Goal: Information Seeking & Learning: Learn about a topic

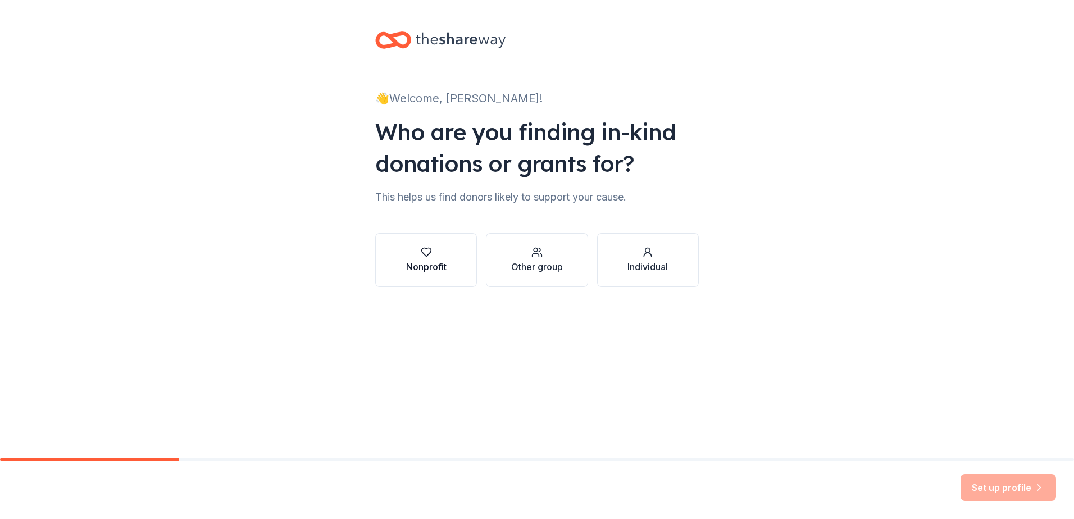
click at [453, 260] on button "Nonprofit" at bounding box center [426, 260] width 102 height 54
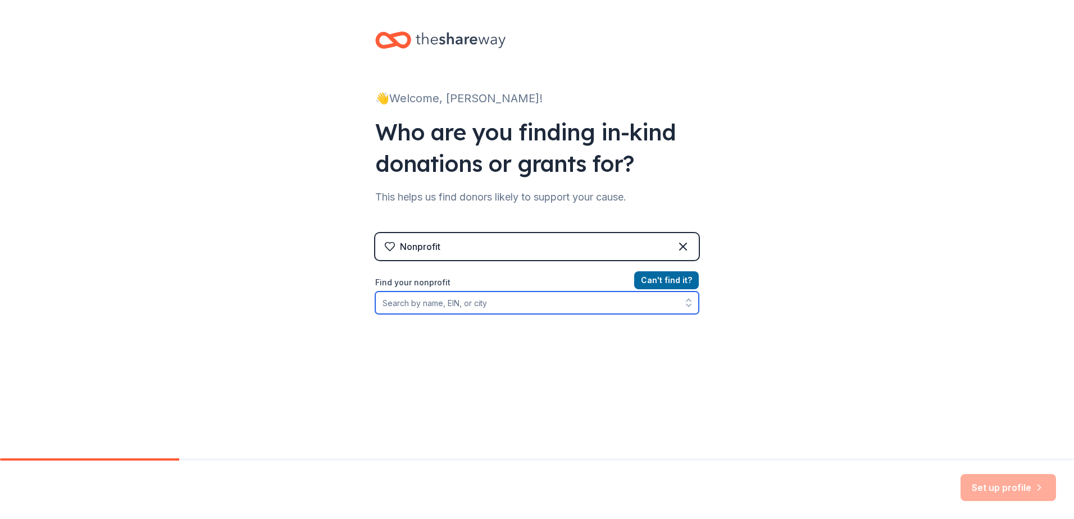
click at [582, 299] on input "Find your nonprofit" at bounding box center [537, 303] width 324 height 22
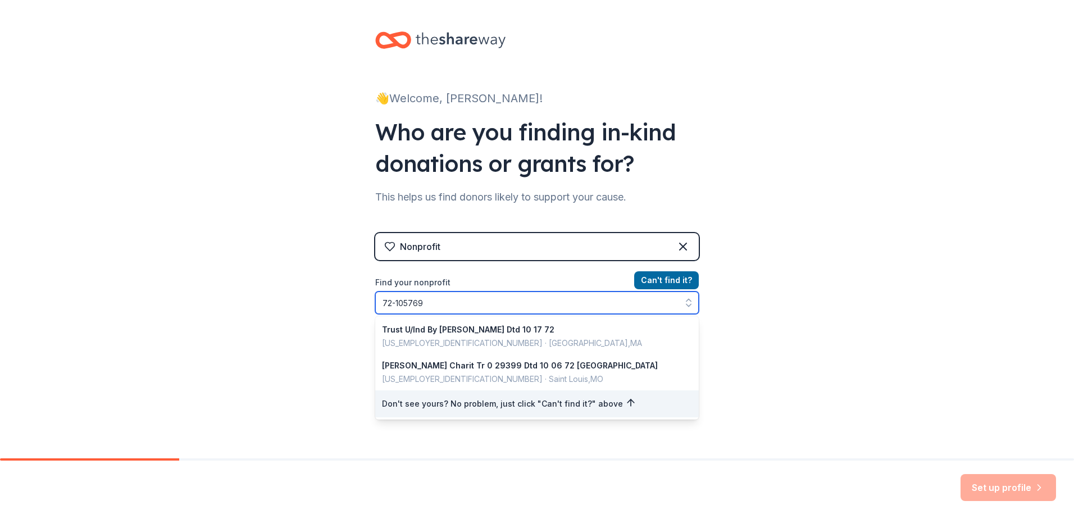
type input "[US_EMPLOYER_IDENTIFICATION_NUMBER]"
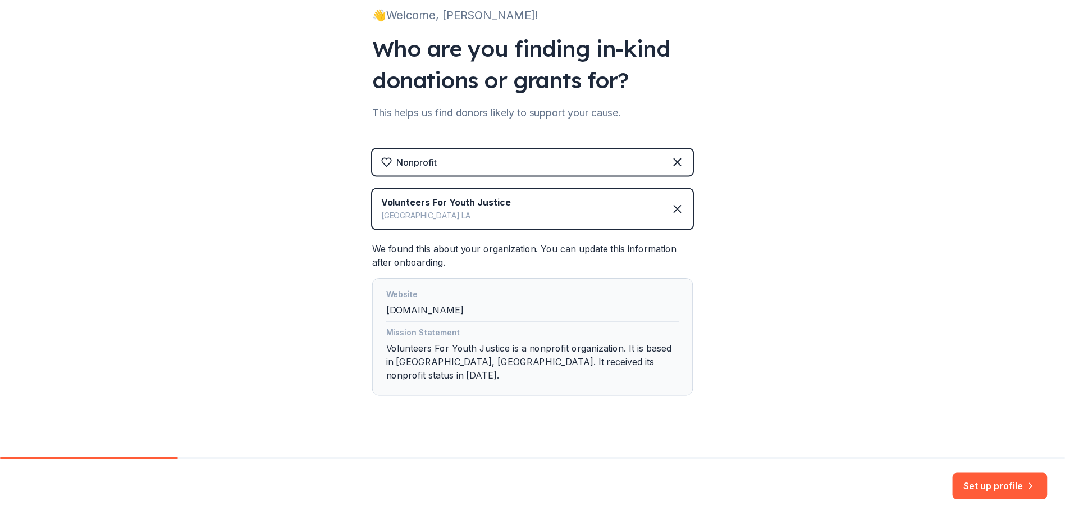
scroll to position [86, 0]
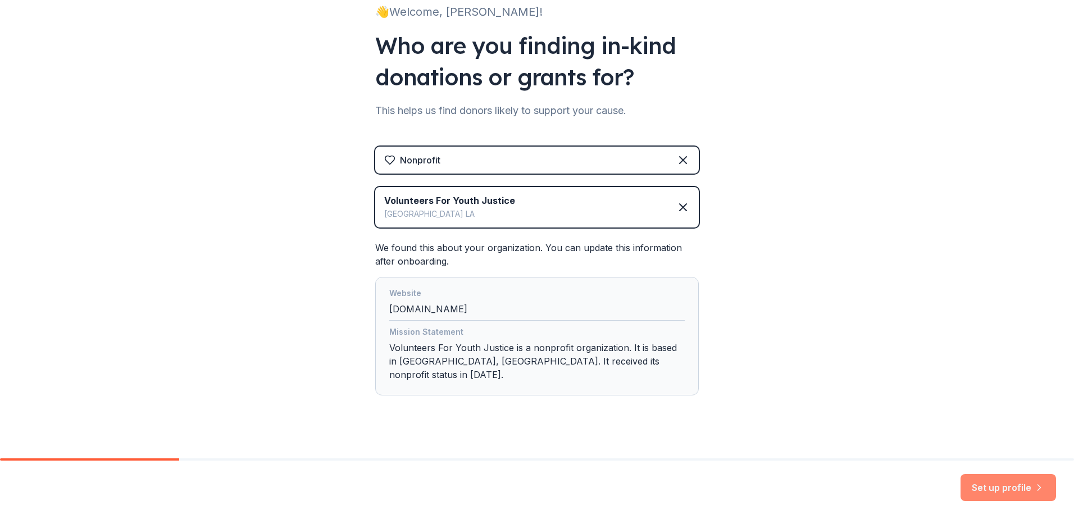
click at [1011, 488] on button "Set up profile" at bounding box center [1007, 487] width 95 height 27
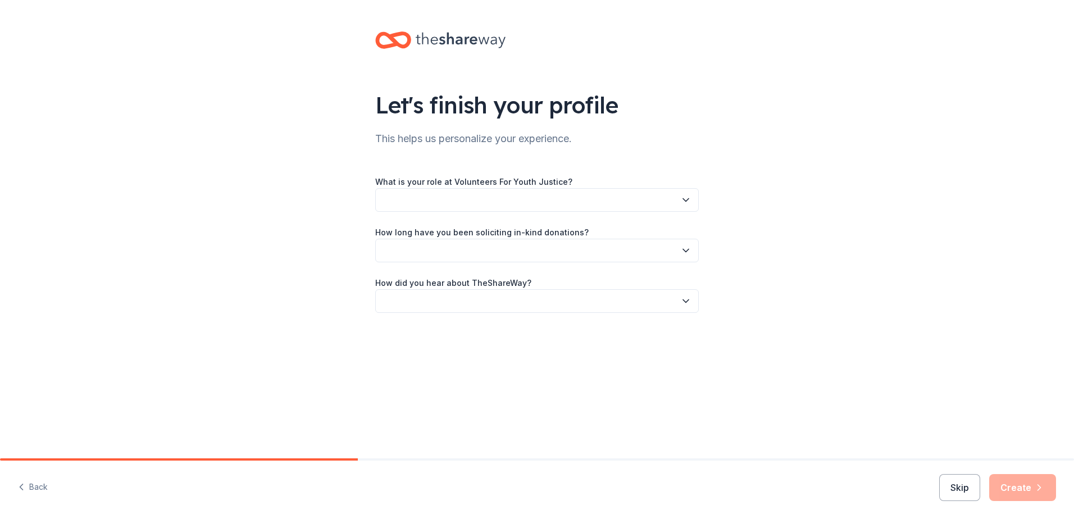
click at [687, 199] on icon "button" at bounding box center [685, 199] width 11 height 11
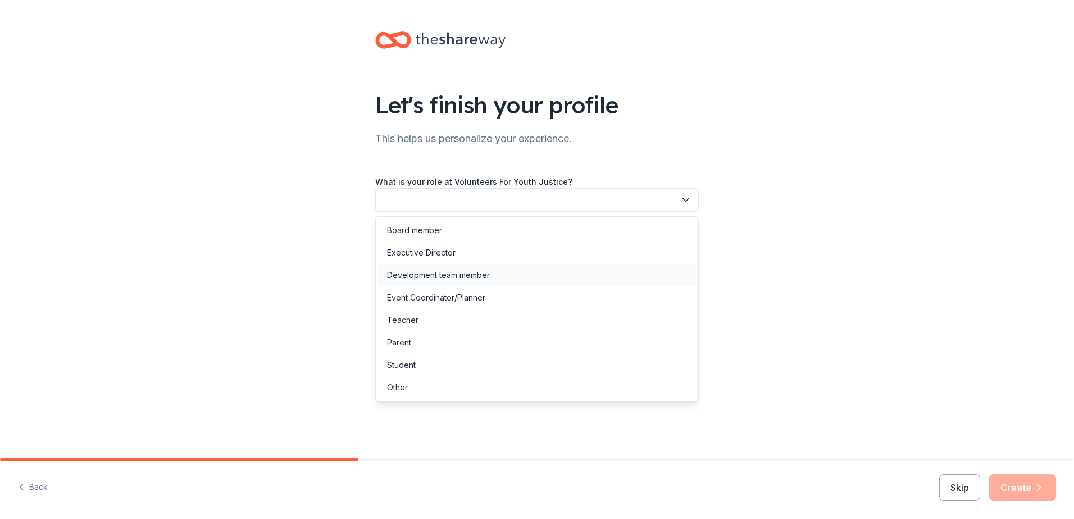
click at [542, 271] on div "Development team member" at bounding box center [537, 275] width 318 height 22
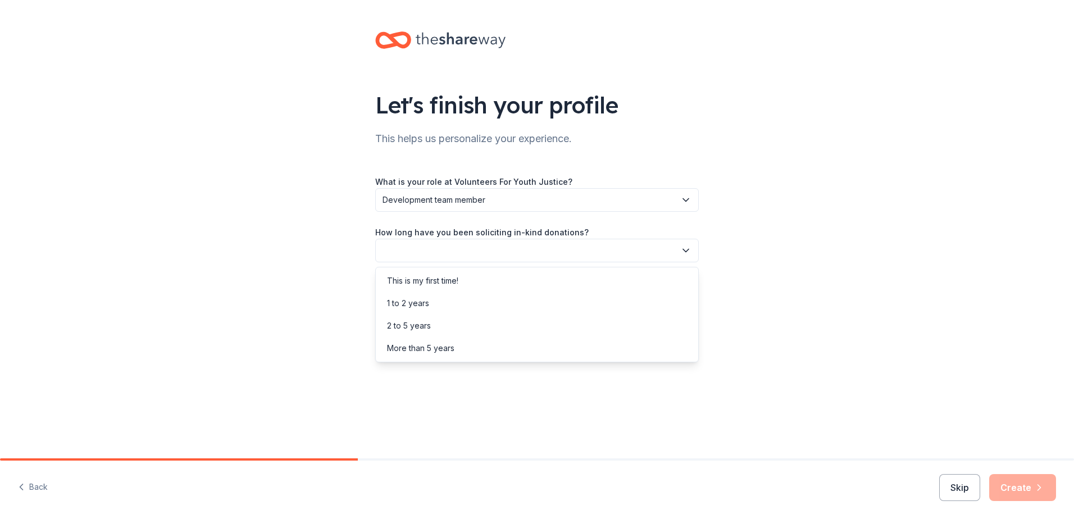
click at [684, 245] on icon "button" at bounding box center [685, 250] width 11 height 11
click at [397, 324] on div "2 to 5 years" at bounding box center [409, 325] width 44 height 13
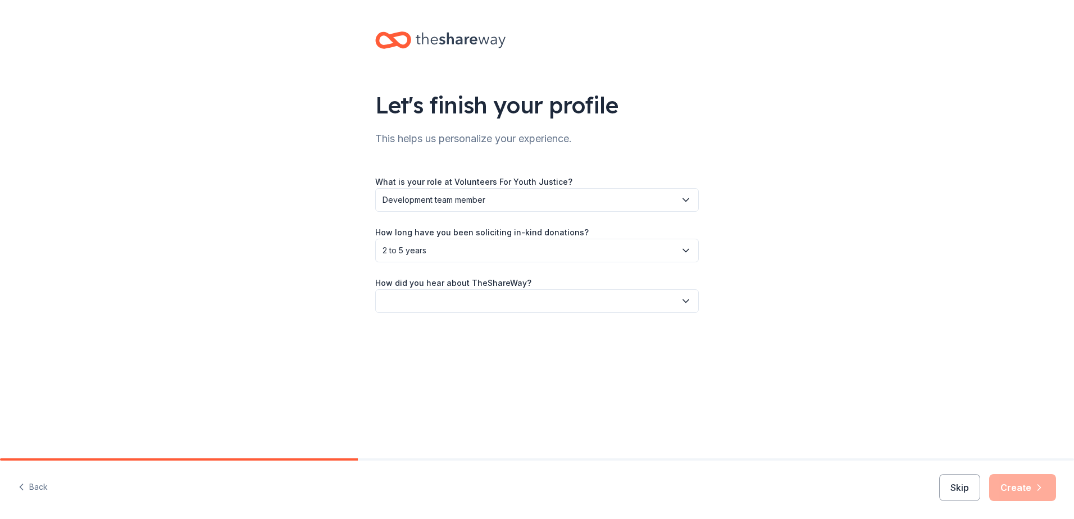
click at [690, 299] on icon "button" at bounding box center [685, 300] width 11 height 11
click at [401, 334] on div "Friend or colleague" at bounding box center [423, 331] width 73 height 13
click at [1026, 486] on button "Create" at bounding box center [1022, 487] width 67 height 27
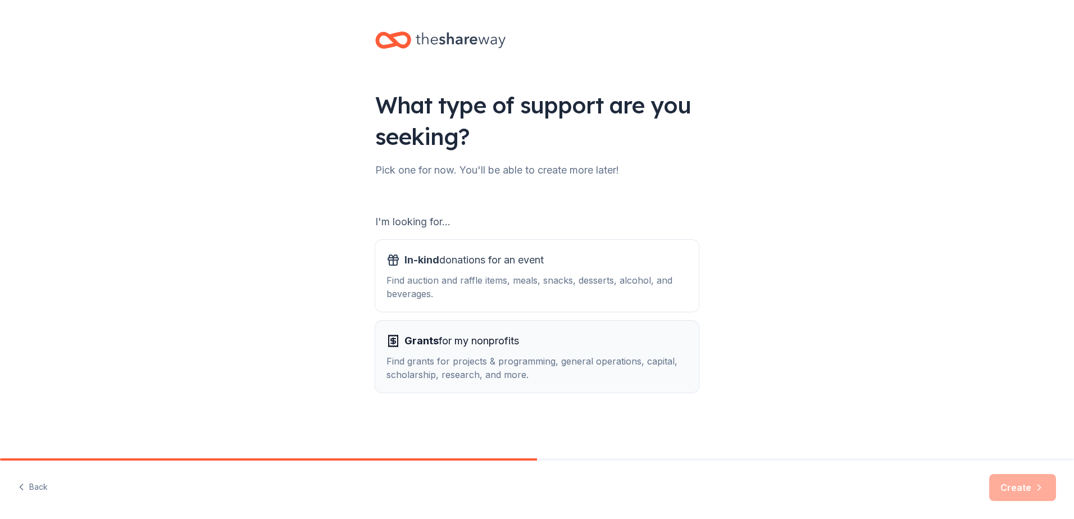
click at [505, 358] on div "Find grants for projects & programming, general operations, capital, scholarshi…" at bounding box center [536, 367] width 301 height 27
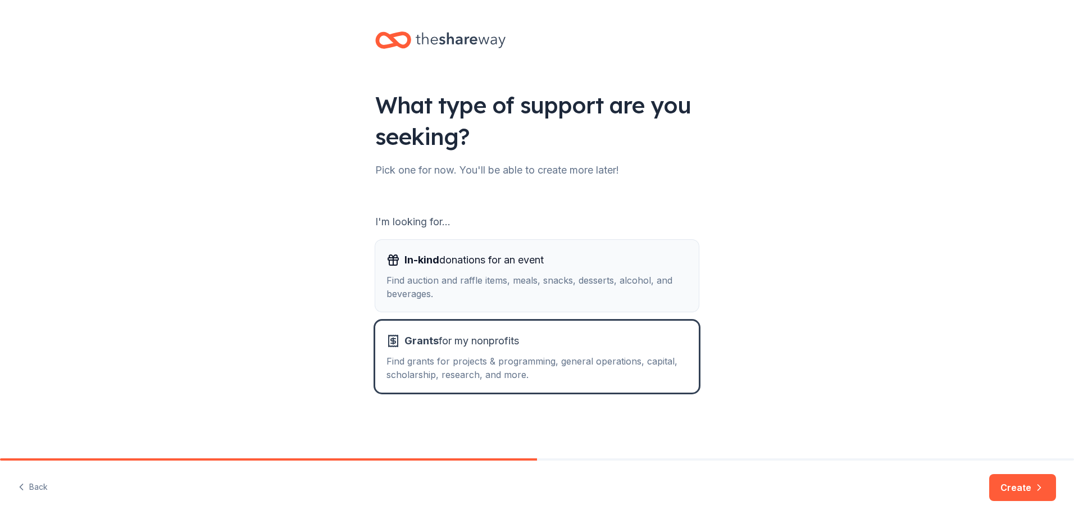
click at [473, 281] on div "Find auction and raffle items, meals, snacks, desserts, alcohol, and beverages." at bounding box center [536, 287] width 301 height 27
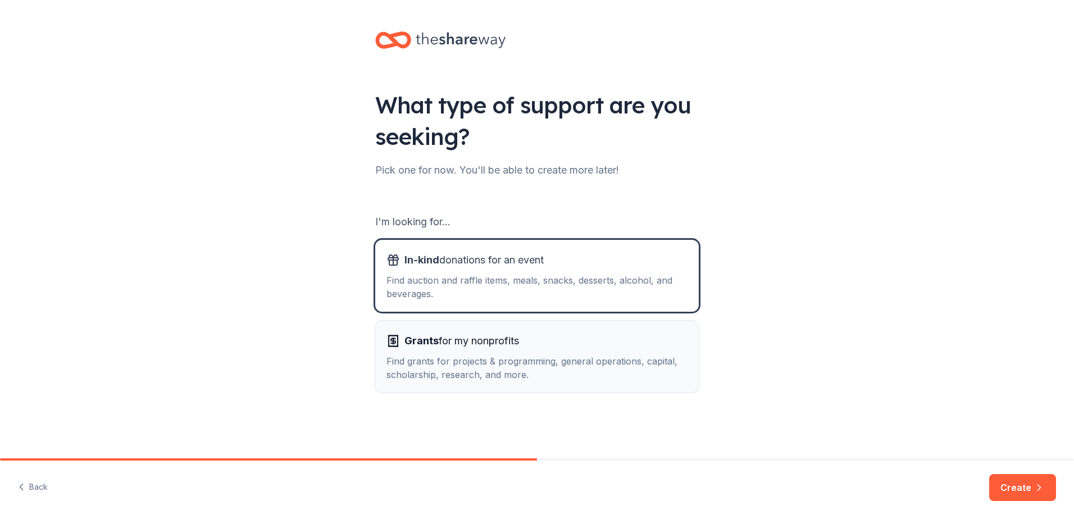
click at [500, 364] on div "Find grants for projects & programming, general operations, capital, scholarshi…" at bounding box center [536, 367] width 301 height 27
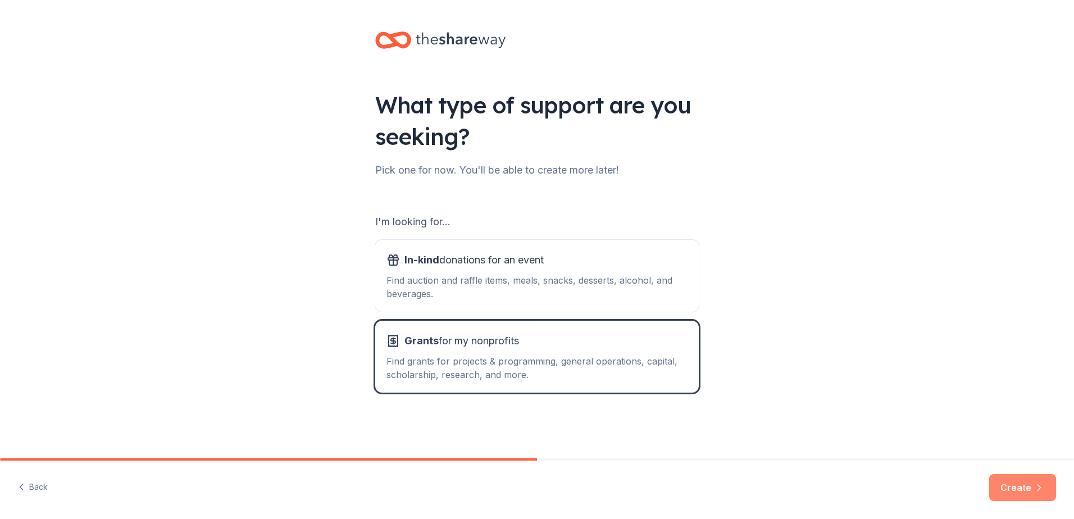
click at [1006, 490] on button "Create" at bounding box center [1022, 487] width 67 height 27
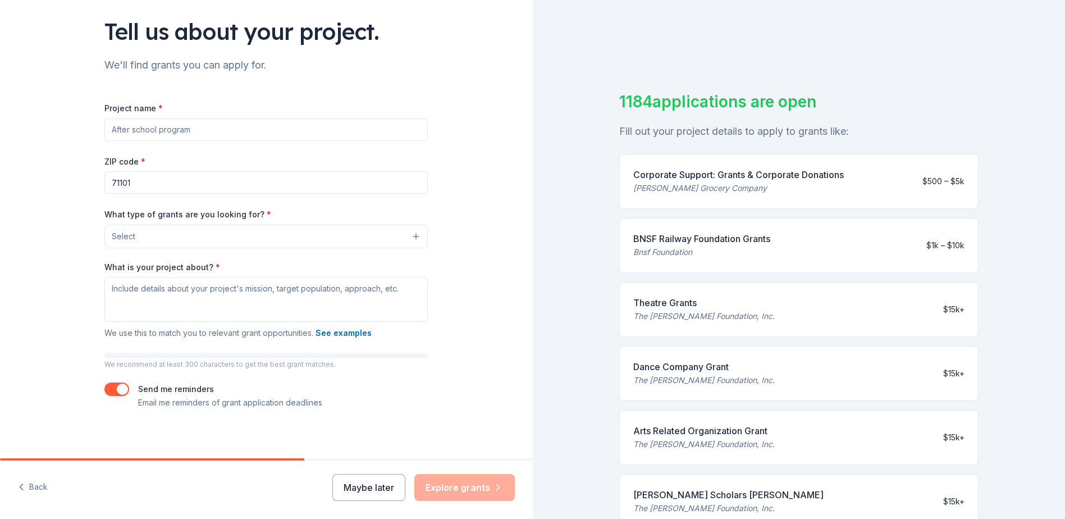
scroll to position [79, 0]
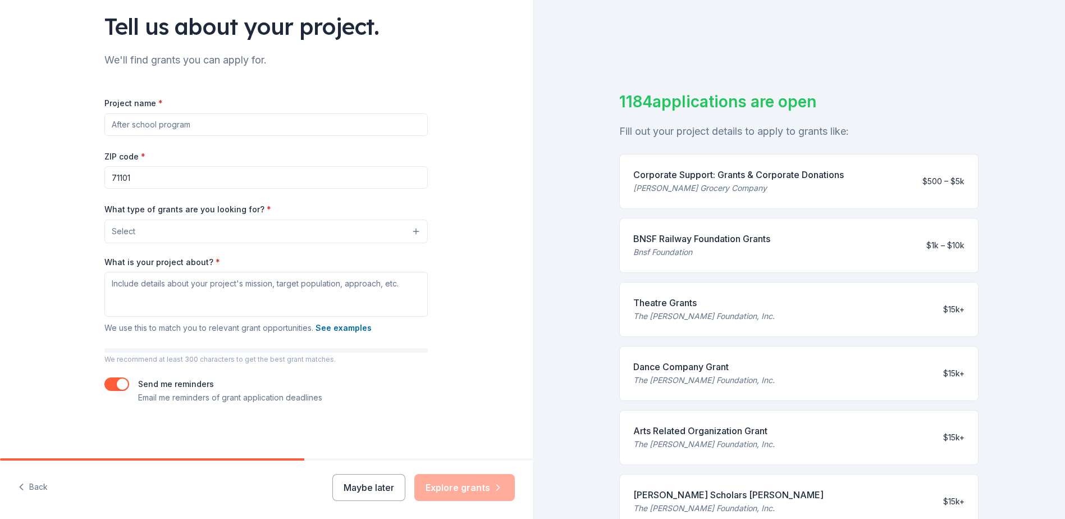
click at [110, 382] on button "button" at bounding box center [116, 383] width 25 height 13
click at [358, 489] on button "Maybe later" at bounding box center [369, 487] width 73 height 27
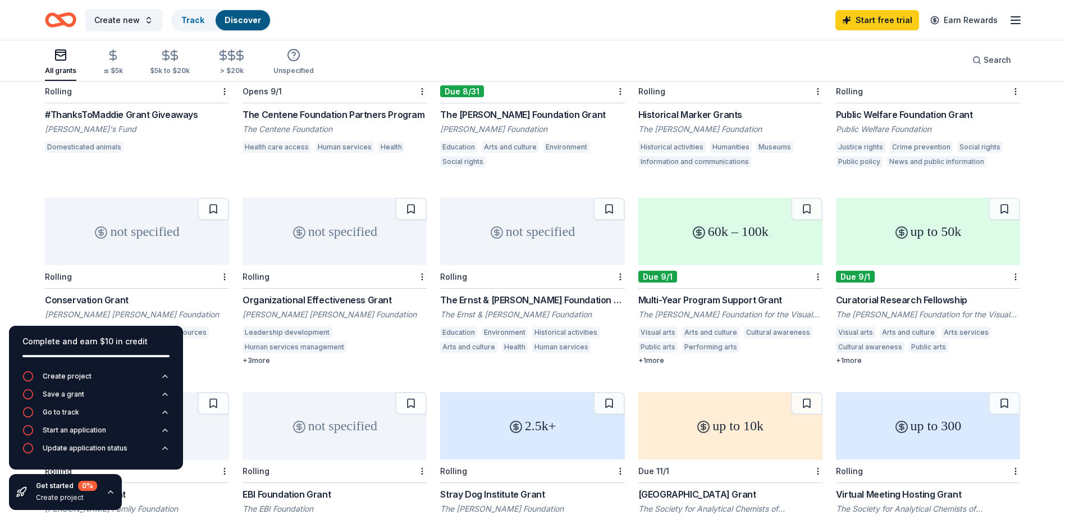
scroll to position [379, 0]
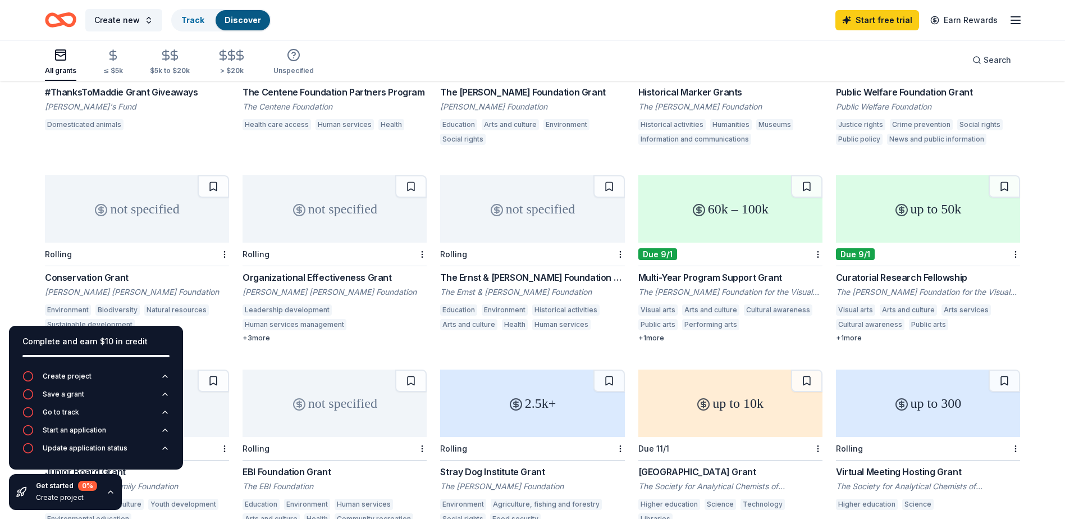
click at [318, 303] on div "Organizational Effectiveness [PERSON_NAME] [PERSON_NAME] [PERSON_NAME] Foundati…" at bounding box center [335, 307] width 184 height 72
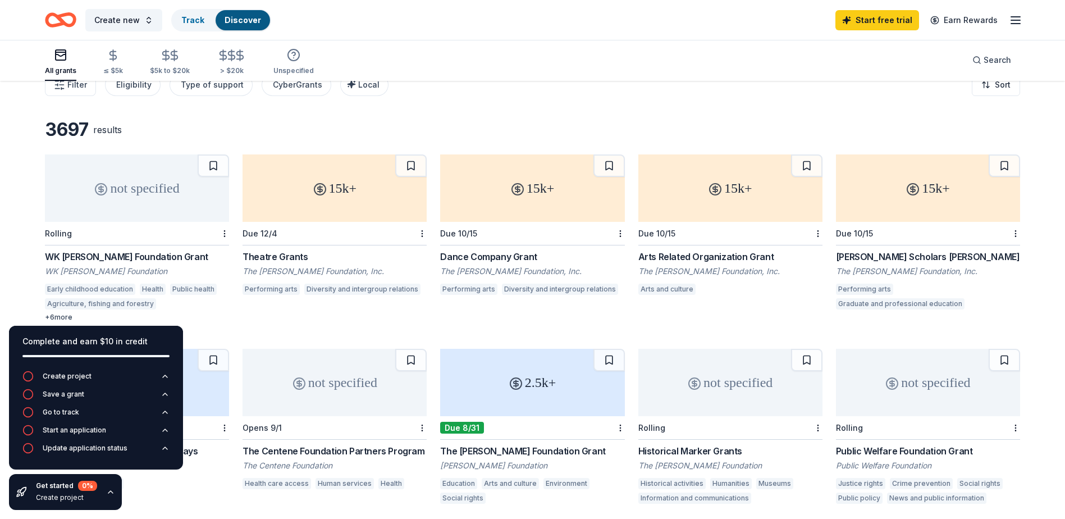
scroll to position [0, 0]
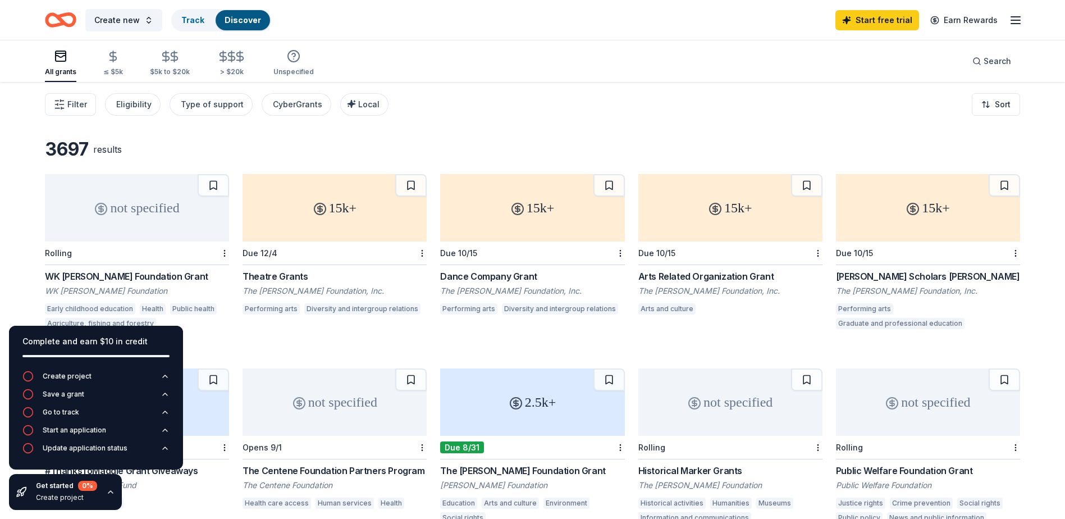
click at [600, 59] on div "All grants ≤ $5k $5k to $20k > $20k Unspecified Search" at bounding box center [533, 61] width 976 height 42
click at [197, 102] on div "Type of support" at bounding box center [212, 104] width 63 height 13
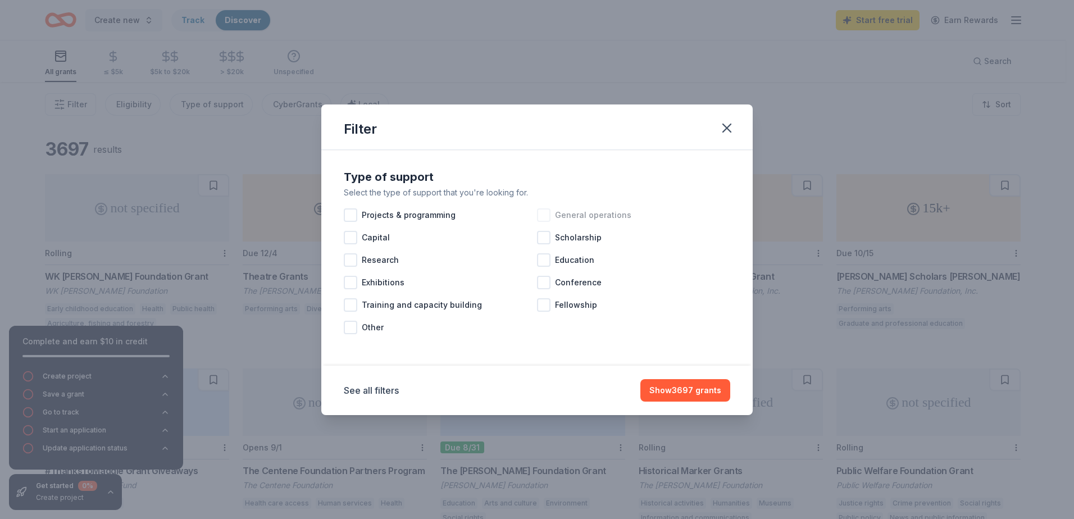
click at [548, 213] on div at bounding box center [543, 214] width 13 height 13
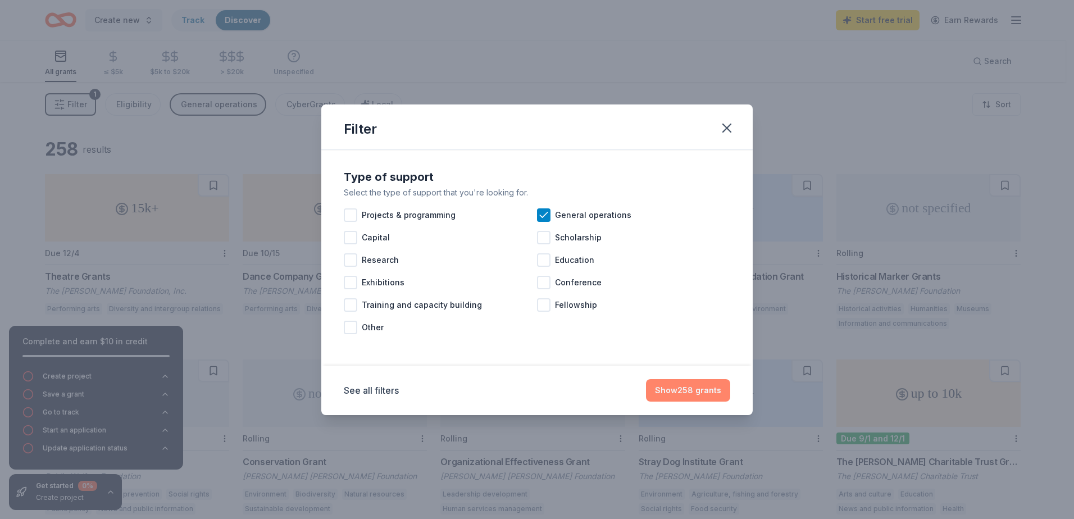
click at [704, 391] on button "Show 258 grants" at bounding box center [688, 390] width 84 height 22
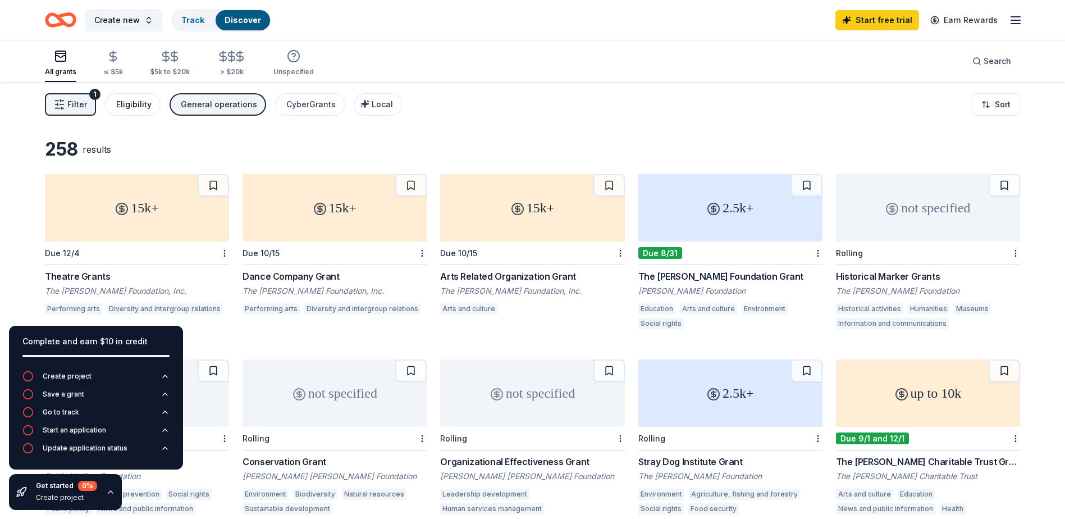
click at [131, 104] on div "Eligibility" at bounding box center [133, 104] width 35 height 13
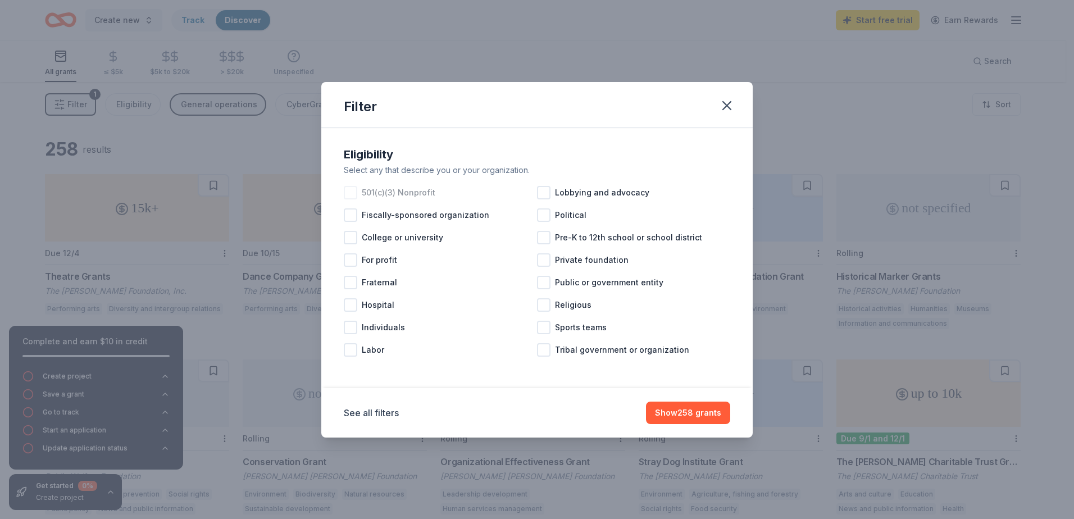
click at [352, 188] on div at bounding box center [350, 192] width 13 height 13
click at [696, 411] on button "Show 230 grants" at bounding box center [688, 413] width 84 height 22
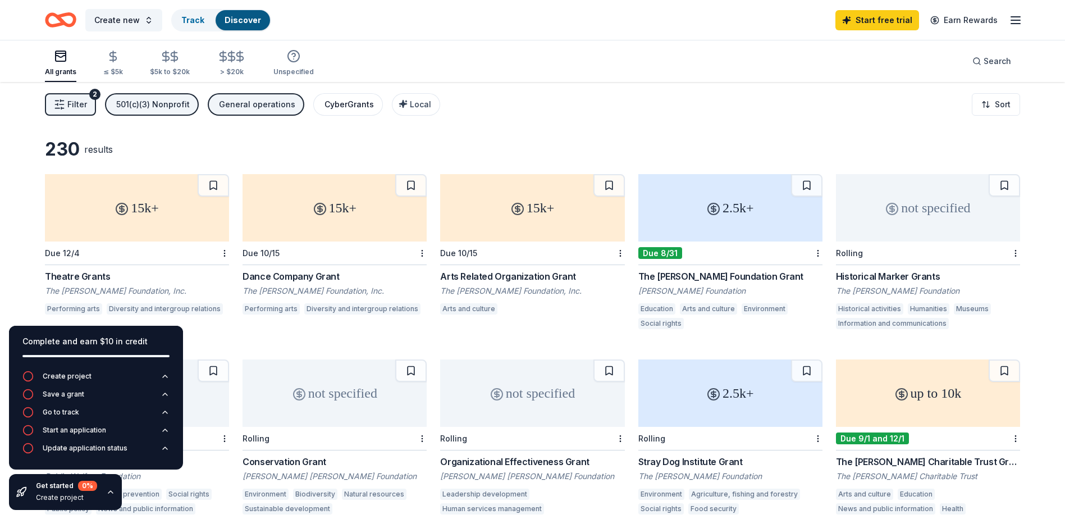
click at [349, 107] on div "CyberGrants" at bounding box center [349, 104] width 49 height 13
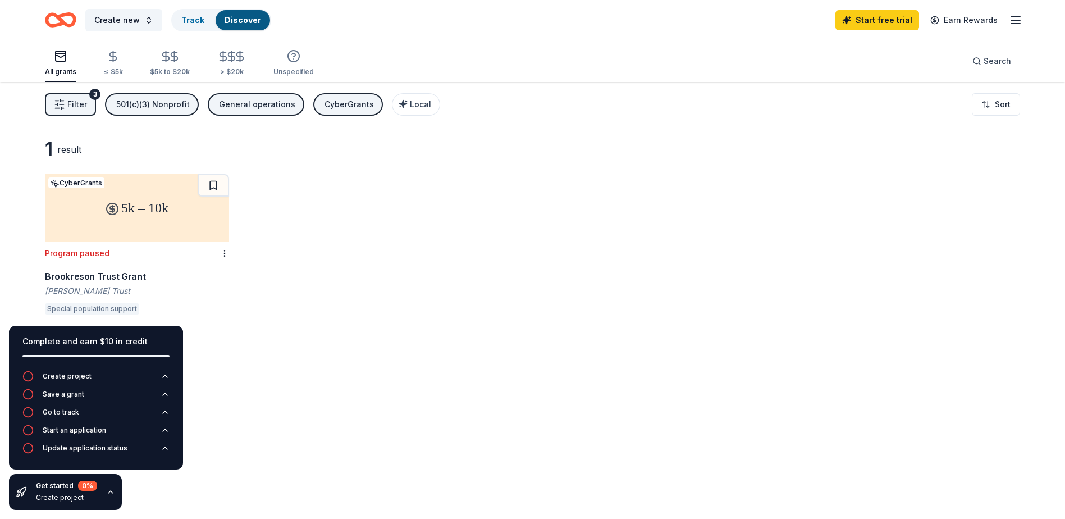
click at [347, 105] on div "CyberGrants" at bounding box center [349, 104] width 49 height 13
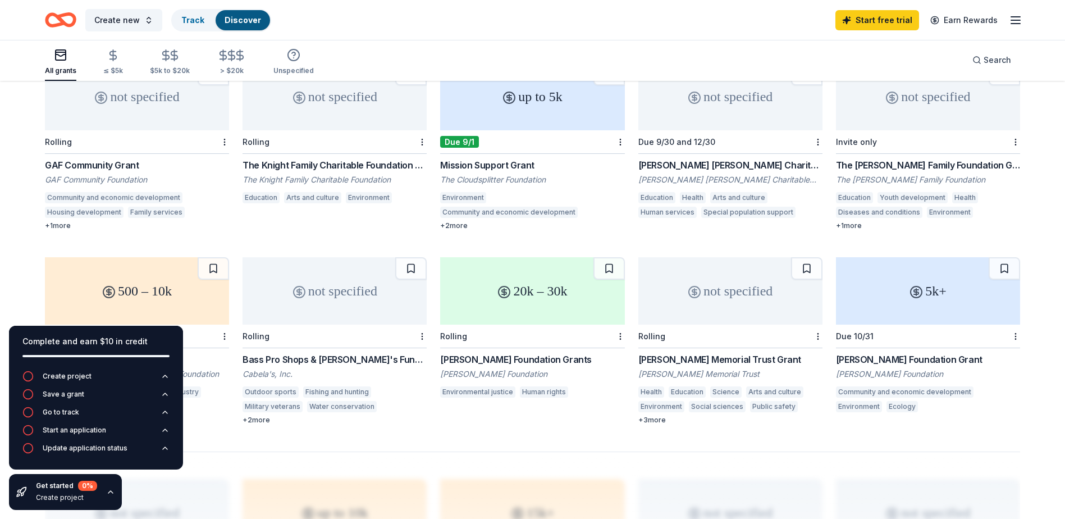
scroll to position [435, 0]
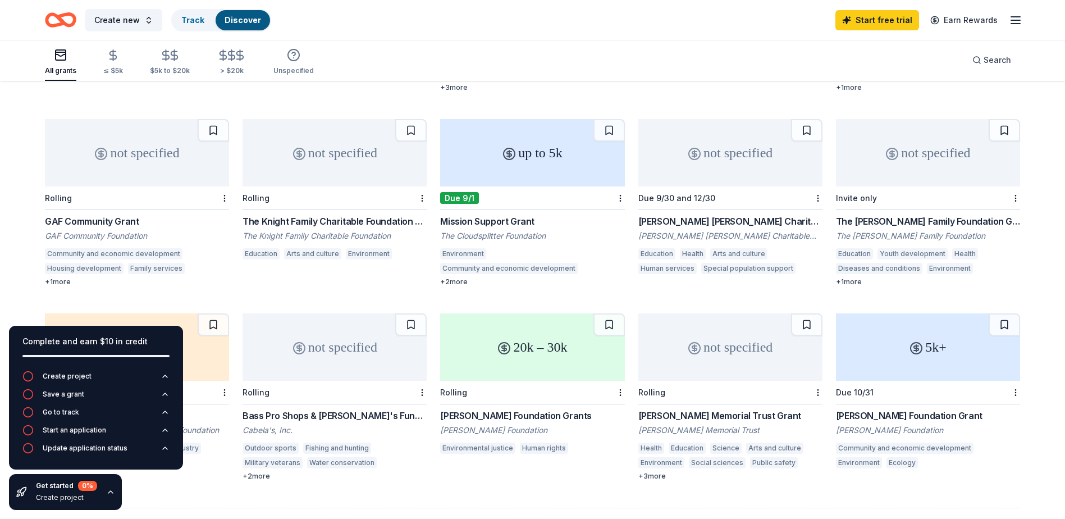
click at [111, 234] on div "GAF Community Foundation" at bounding box center [137, 235] width 184 height 11
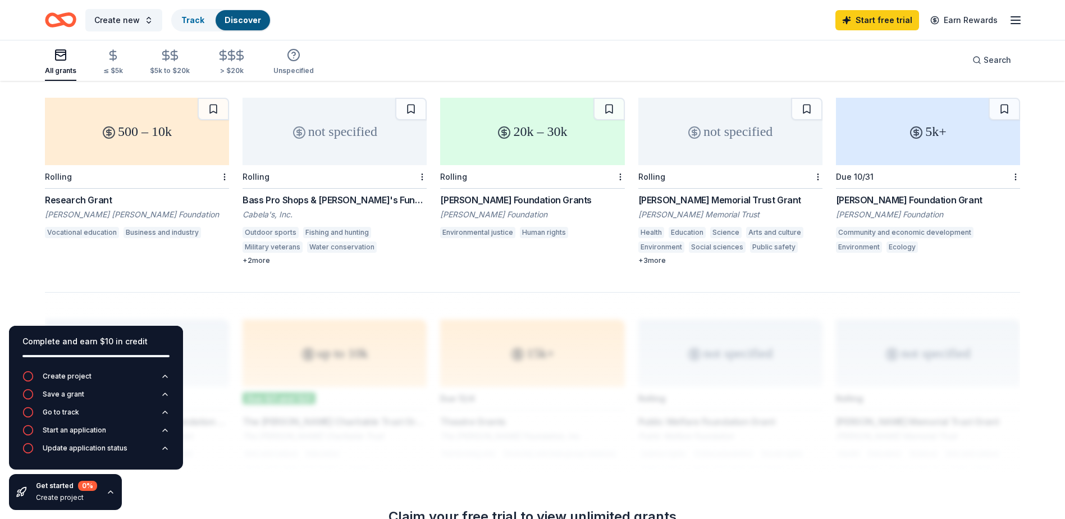
scroll to position [659, 0]
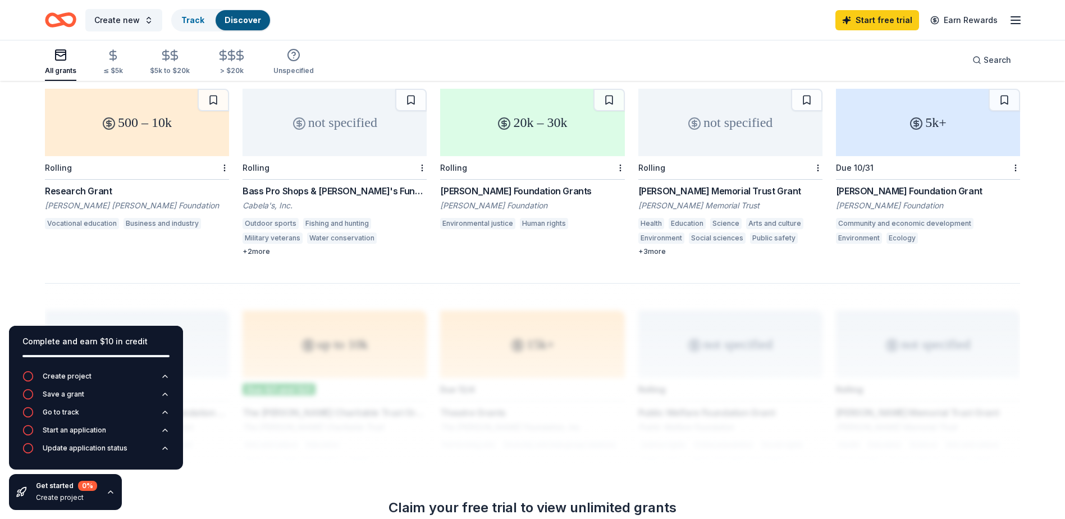
click at [335, 189] on div "Bass Pro Shops & [PERSON_NAME]'s Funding" at bounding box center [335, 190] width 184 height 13
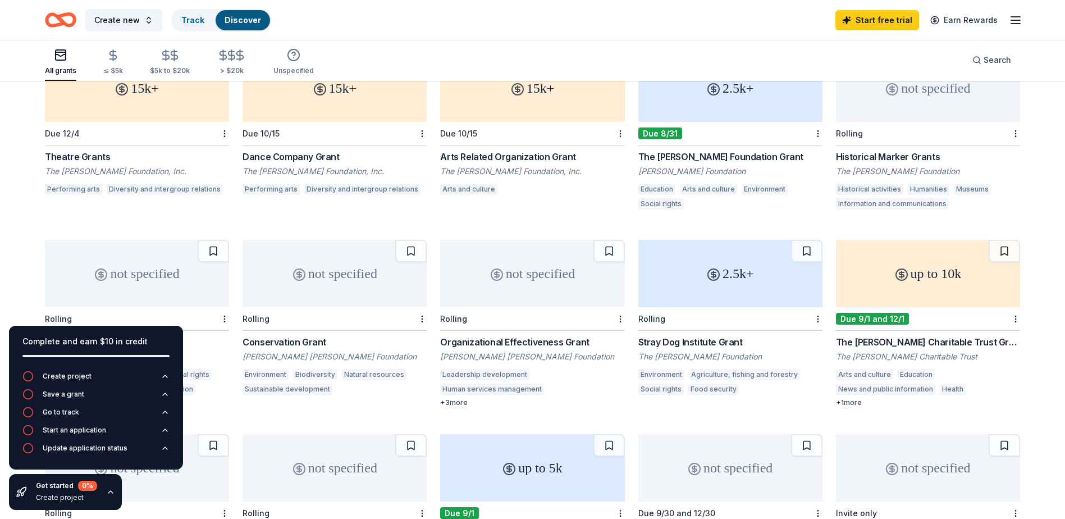
scroll to position [88, 0]
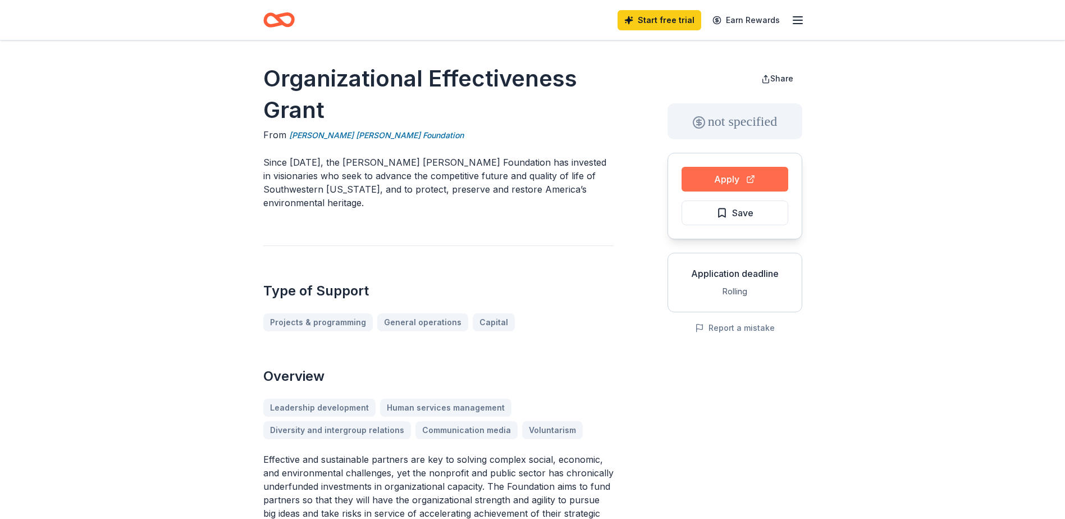
click at [717, 179] on button "Apply" at bounding box center [735, 179] width 107 height 25
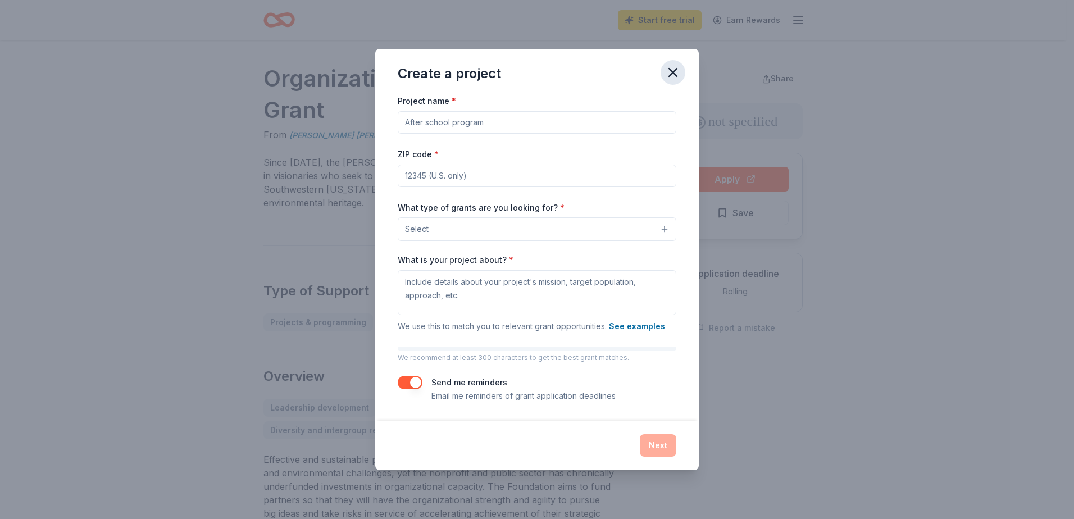
click at [671, 67] on icon "button" at bounding box center [673, 73] width 16 height 16
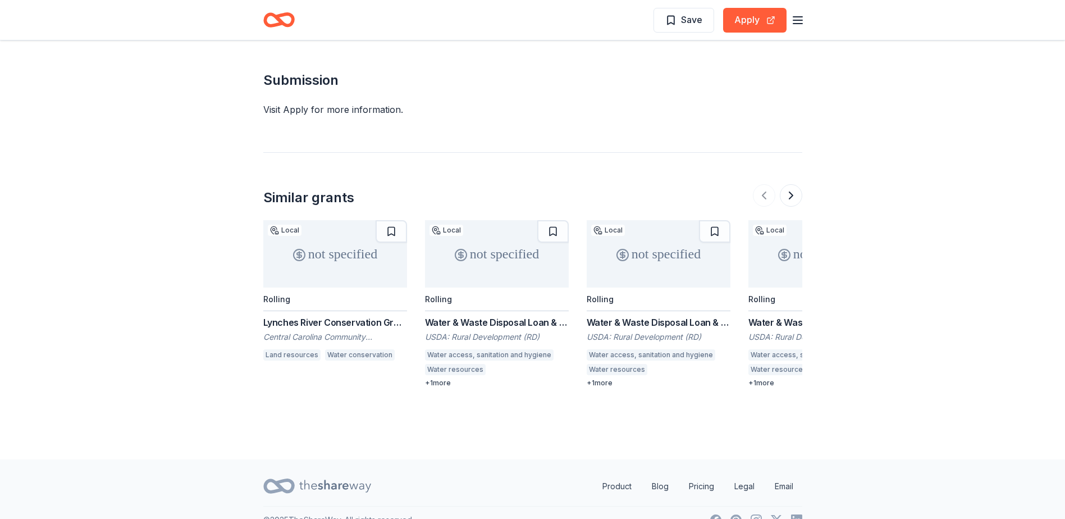
scroll to position [1053, 0]
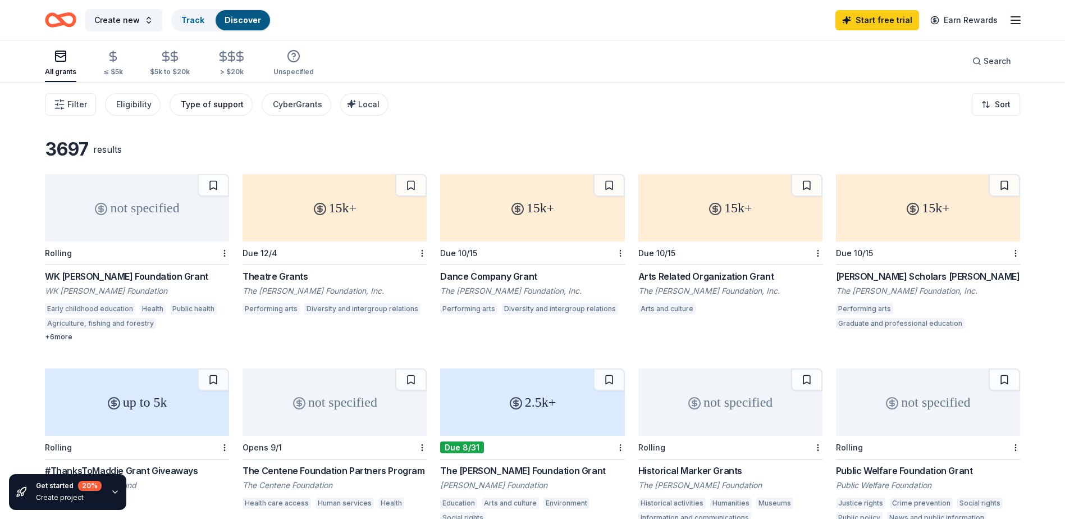
click at [194, 104] on div "Type of support" at bounding box center [212, 104] width 63 height 13
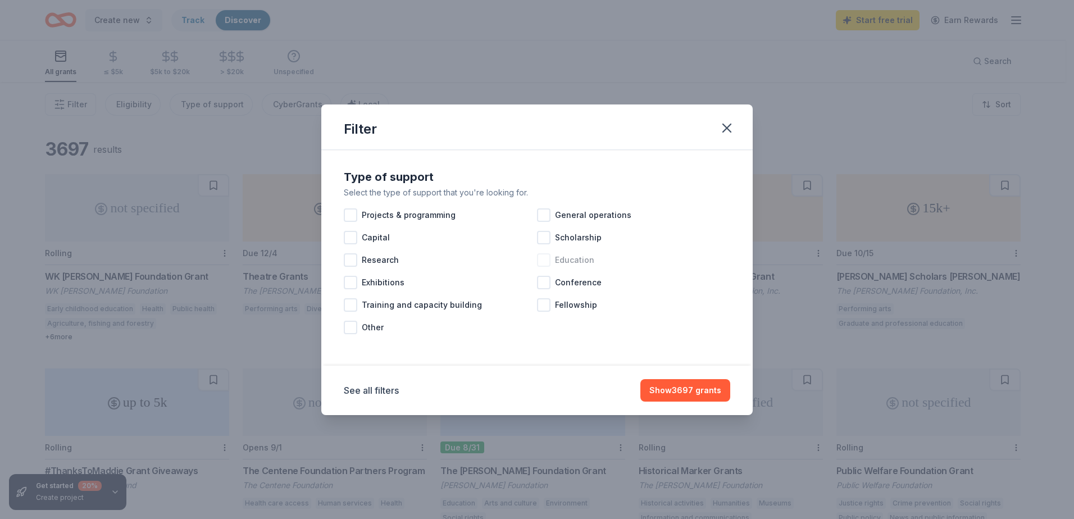
click at [544, 259] on div at bounding box center [543, 259] width 13 height 13
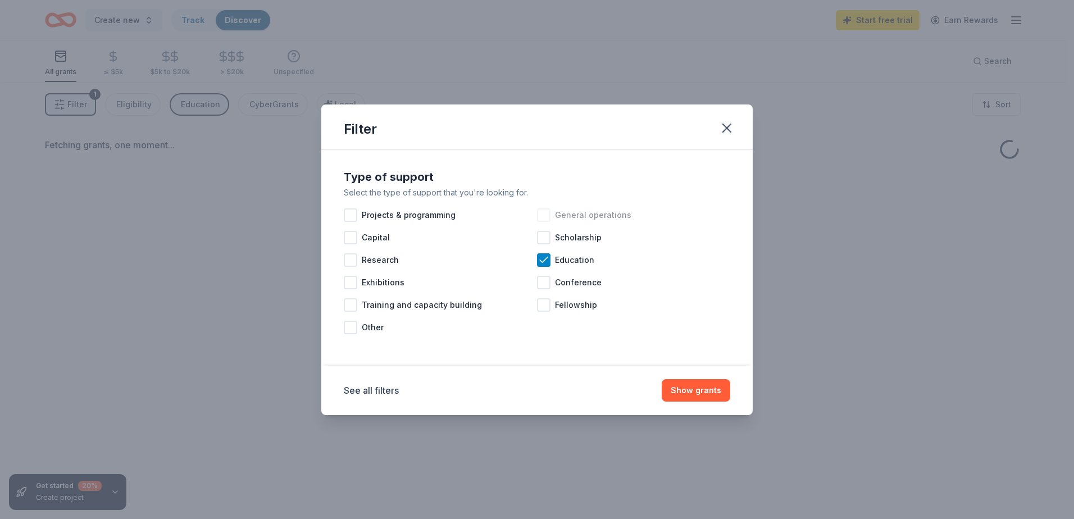
click at [546, 213] on div at bounding box center [543, 214] width 13 height 13
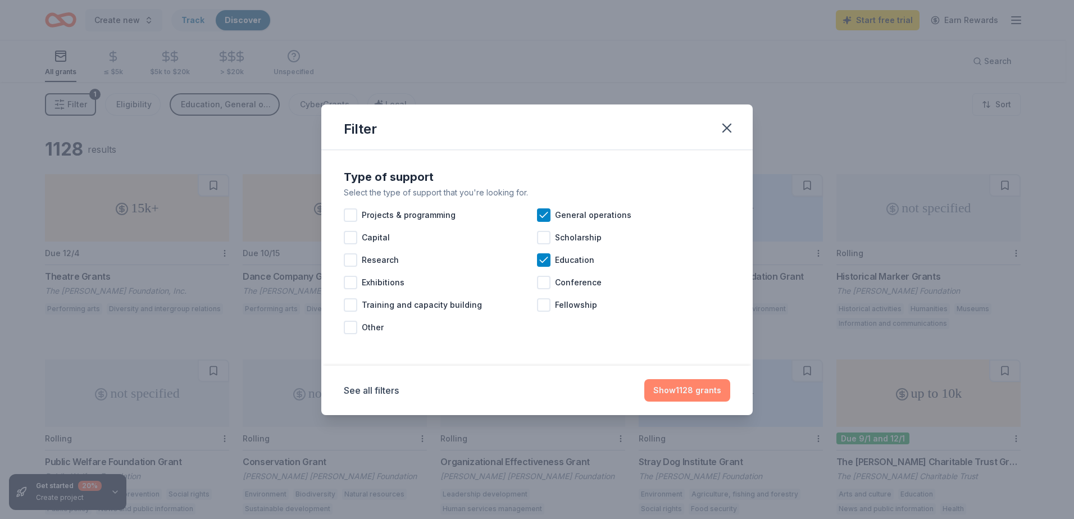
click at [703, 390] on button "Show 1128 grants" at bounding box center [687, 390] width 86 height 22
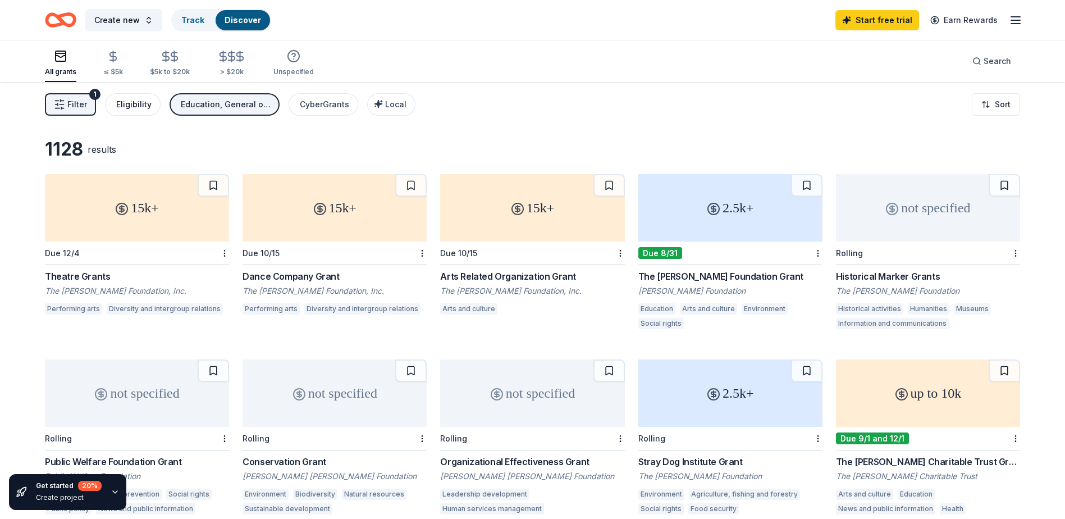
click at [136, 100] on div "Eligibility" at bounding box center [133, 104] width 35 height 13
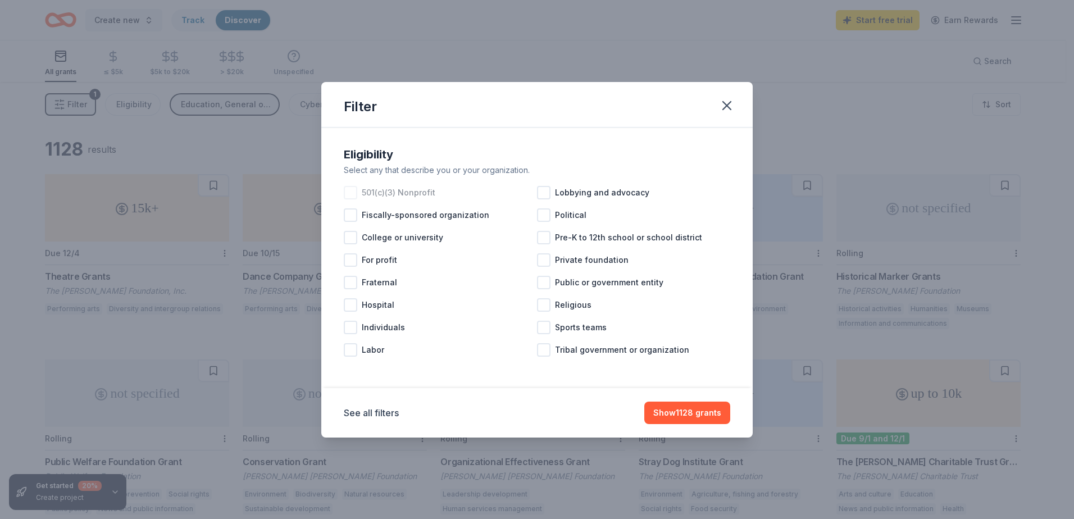
click at [351, 190] on div at bounding box center [350, 192] width 13 height 13
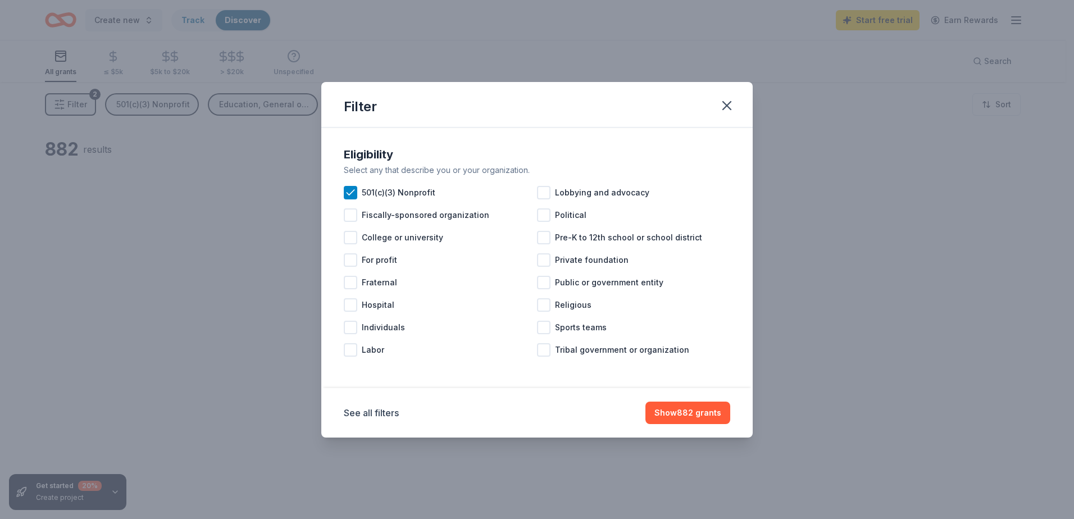
drag, startPoint x: 677, startPoint y: 409, endPoint x: 668, endPoint y: 396, distance: 15.4
click at [676, 408] on button "Show 882 grants" at bounding box center [687, 413] width 85 height 22
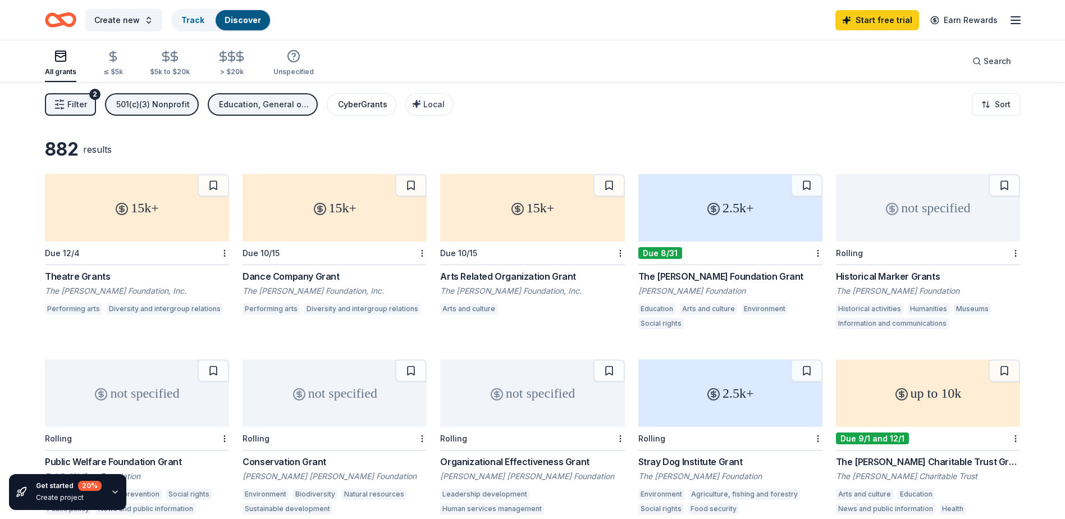
click at [354, 106] on div "CyberGrants" at bounding box center [362, 104] width 49 height 13
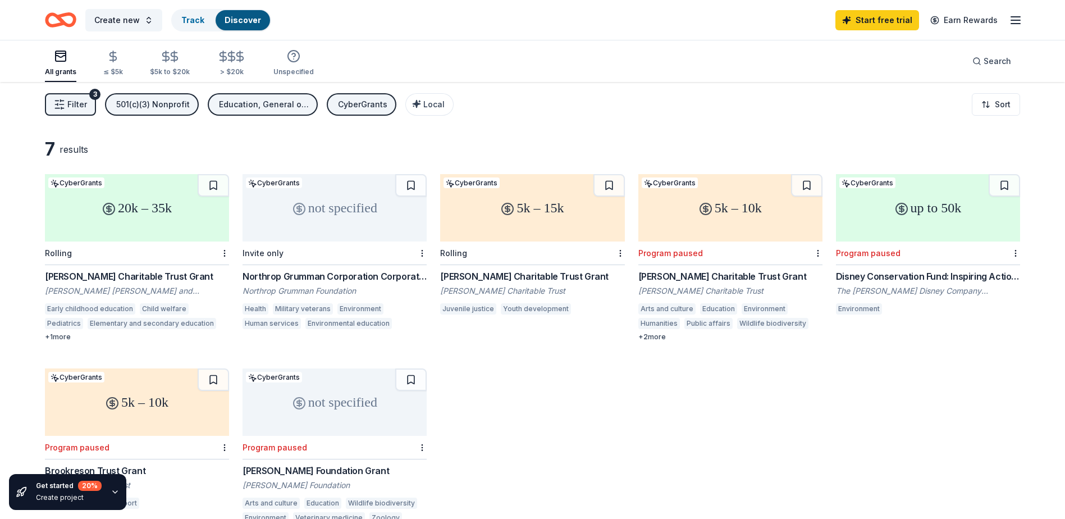
click at [354, 106] on div "CyberGrants" at bounding box center [362, 104] width 49 height 13
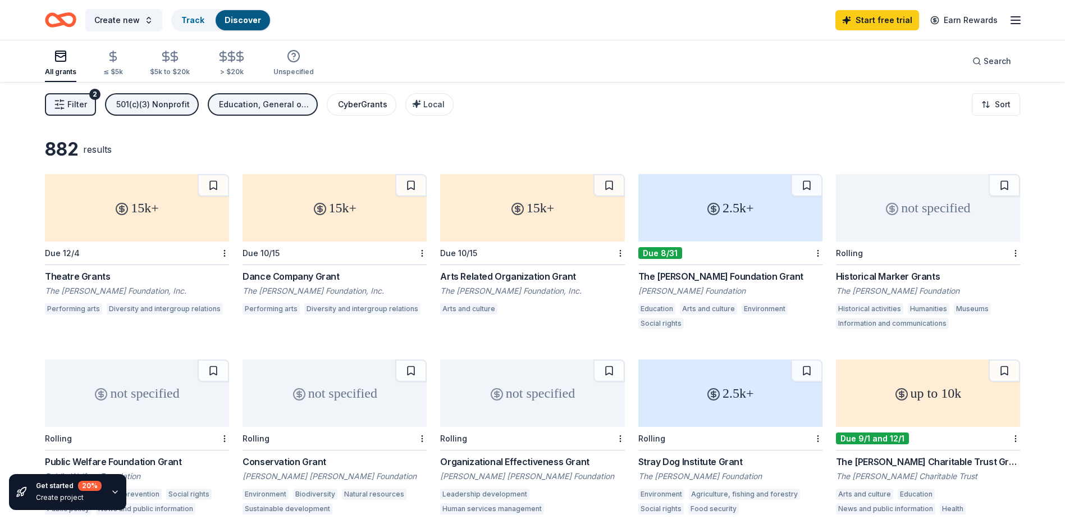
click at [354, 106] on div "CyberGrants" at bounding box center [362, 104] width 49 height 13
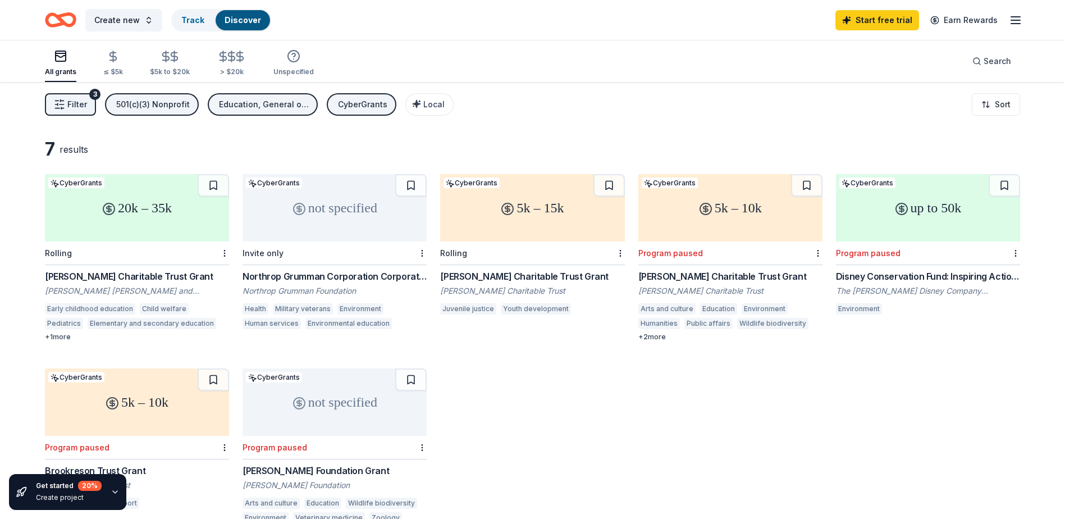
click at [354, 106] on div "CyberGrants" at bounding box center [362, 104] width 49 height 13
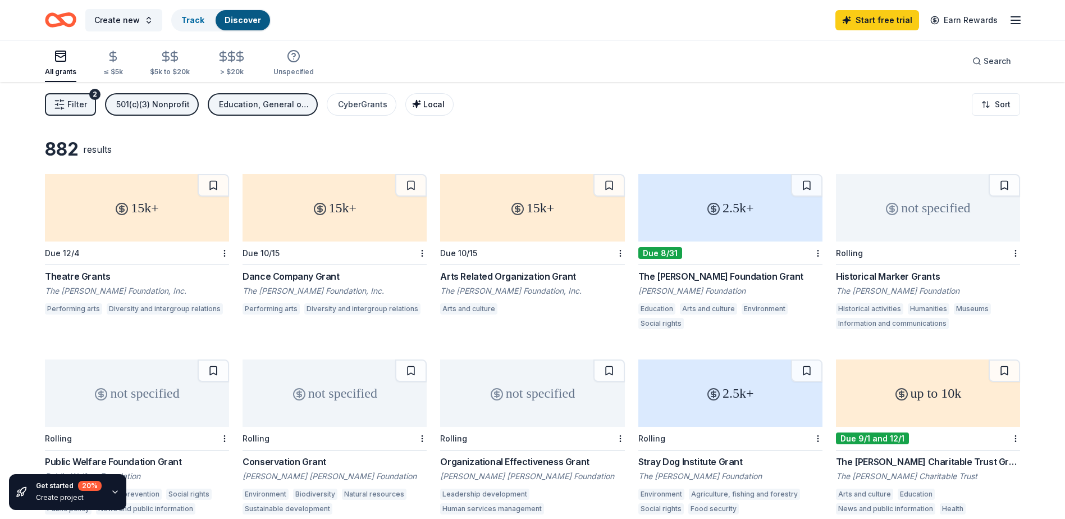
click at [423, 103] on span "Local" at bounding box center [433, 104] width 21 height 10
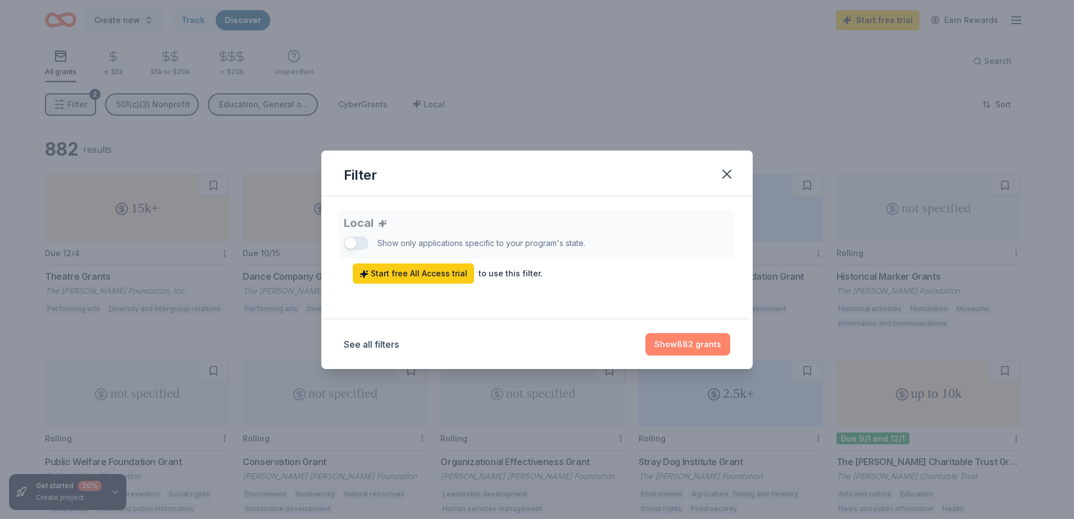
click at [659, 349] on button "Show 882 grants" at bounding box center [687, 344] width 85 height 22
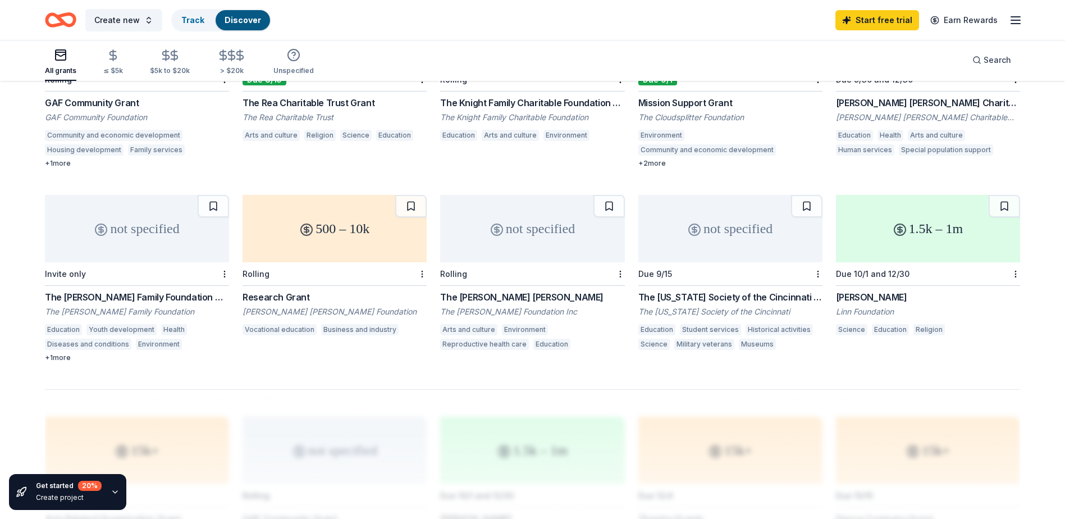
scroll to position [772, 0]
